Goal: Task Accomplishment & Management: Manage account settings

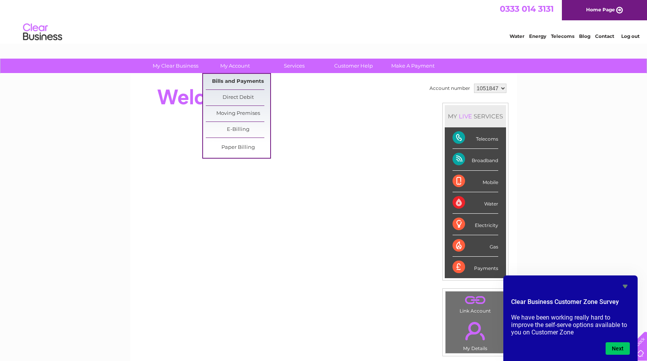
click at [237, 82] on link "Bills and Payments" at bounding box center [238, 82] width 64 height 16
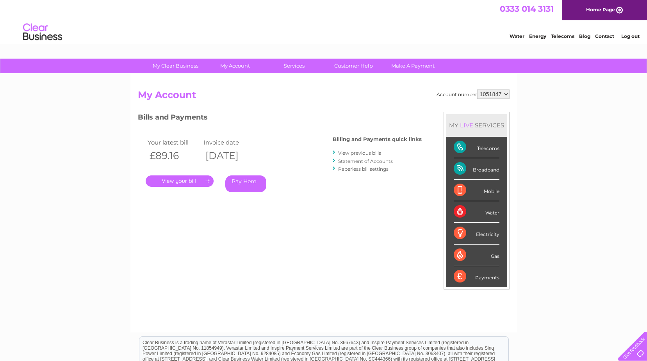
click at [178, 180] on link "." at bounding box center [180, 180] width 68 height 11
